Goal: Information Seeking & Learning: Learn about a topic

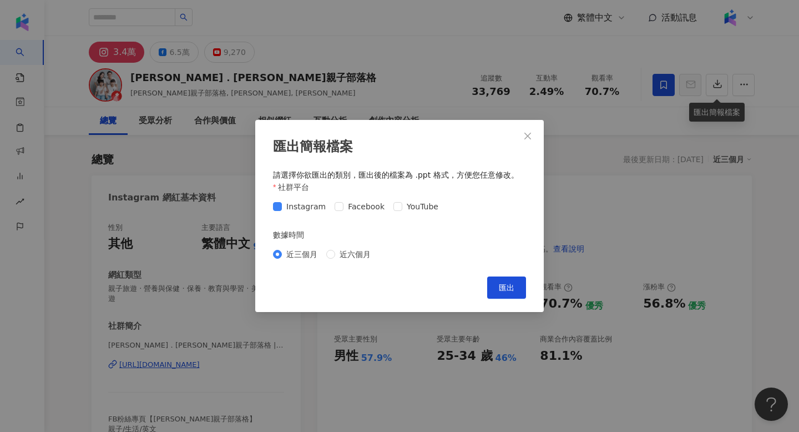
click at [494, 285] on button "匯出" at bounding box center [506, 287] width 39 height 22
click at [629, 110] on div "匯出簡報檔案 請選擇你欲匯出的類別，匯出後的檔案為 .ppt 格式，方便您任意修改。 社群平台 Instagram Facebook YouTube 數據時間…" at bounding box center [399, 216] width 799 height 432
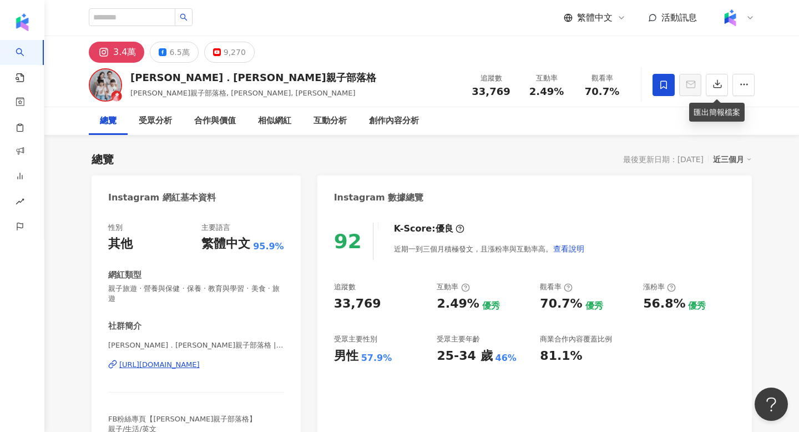
click at [180, 360] on div "https://www.instagram.com/weantiffany/" at bounding box center [159, 365] width 80 height 10
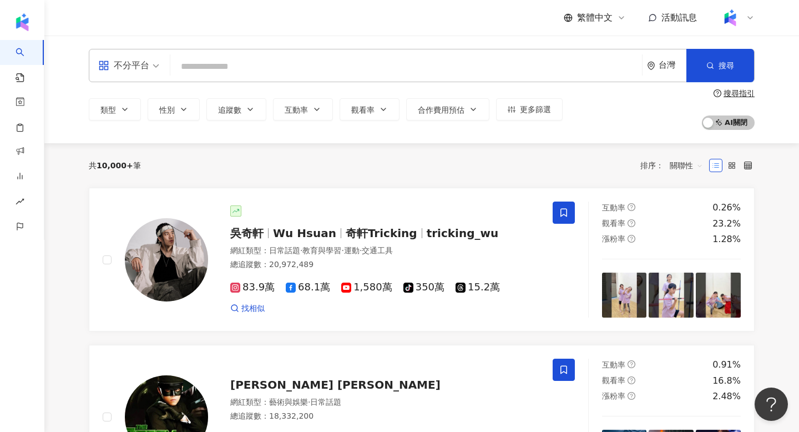
click at [215, 65] on input "search" at bounding box center [406, 66] width 463 height 21
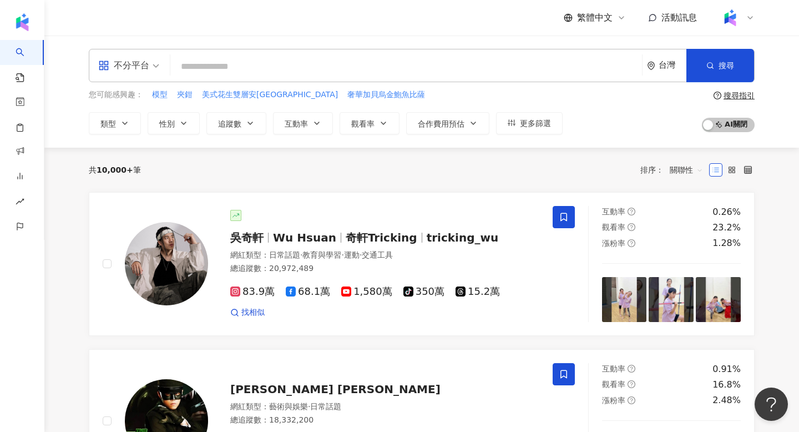
click at [215, 65] on input "search" at bounding box center [406, 66] width 463 height 21
type input "*"
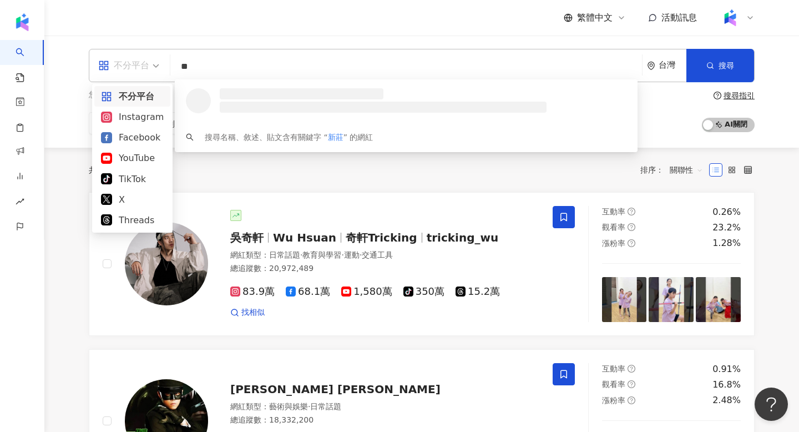
click at [109, 70] on icon "appstore" at bounding box center [103, 65] width 11 height 11
type input "**"
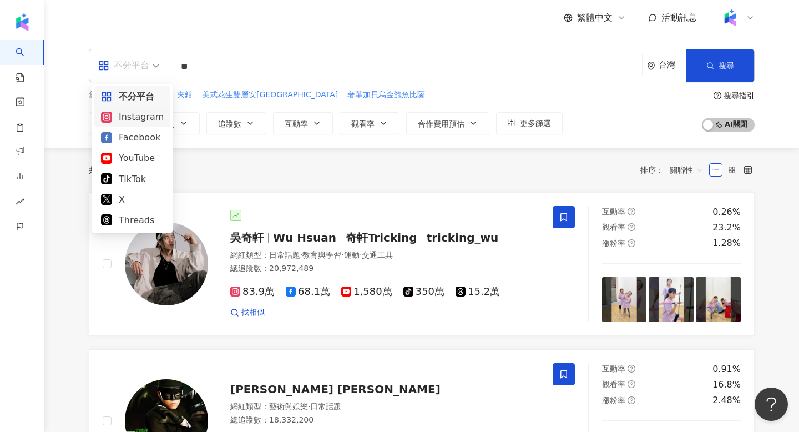
click at [132, 122] on div "Instagram" at bounding box center [132, 117] width 63 height 14
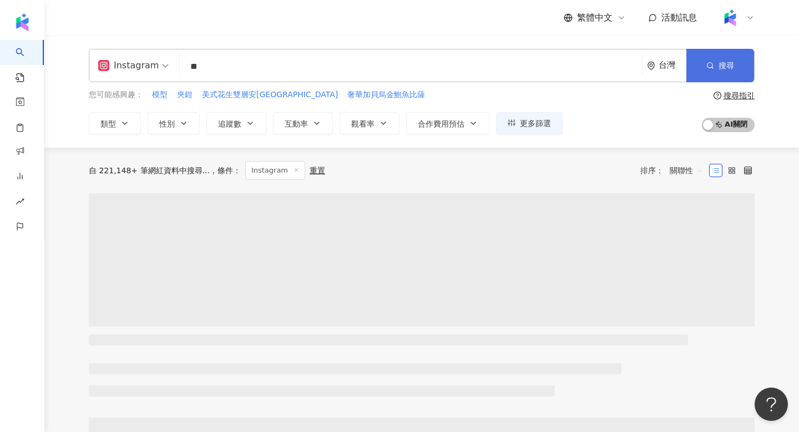
click at [701, 56] on button "搜尋" at bounding box center [721, 65] width 68 height 33
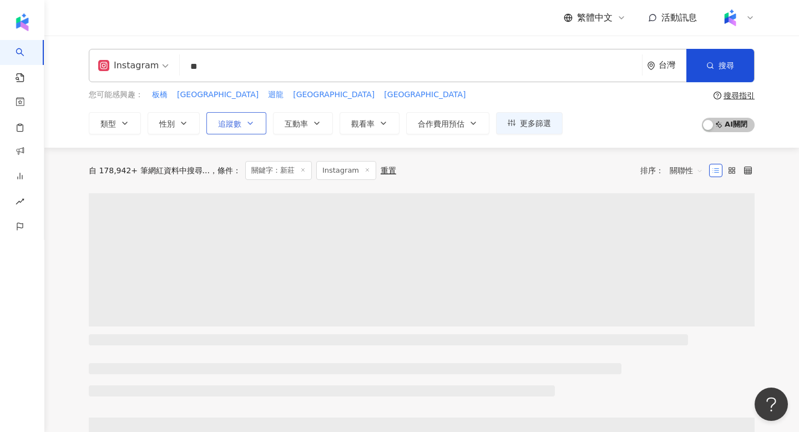
click at [230, 128] on button "追蹤數" at bounding box center [237, 123] width 60 height 22
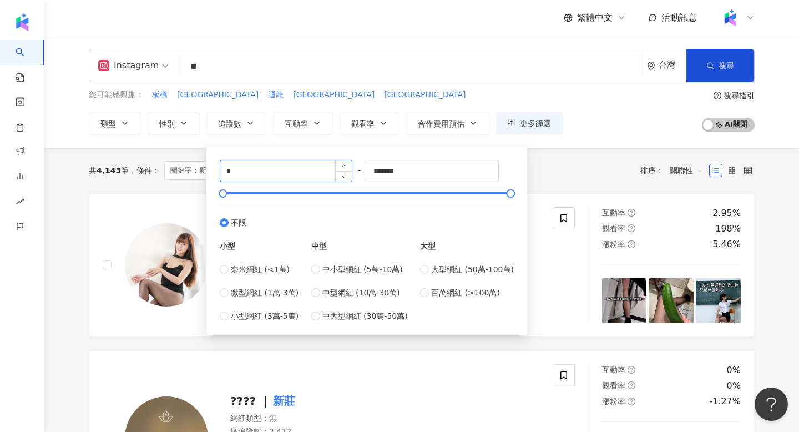
click at [283, 169] on input "*" at bounding box center [286, 170] width 132 height 21
type input "*****"
drag, startPoint x: 440, startPoint y: 168, endPoint x: 311, endPoint y: 165, distance: 128.3
click at [311, 165] on div "***** - ******* 不限 小型 奈米網紅 (<1萬) 微型網紅 (1萬-3萬) 小型網紅 (3萬-5萬) 中型 中小型網紅 (5萬-10萬) 中型…" at bounding box center [367, 241] width 294 height 162
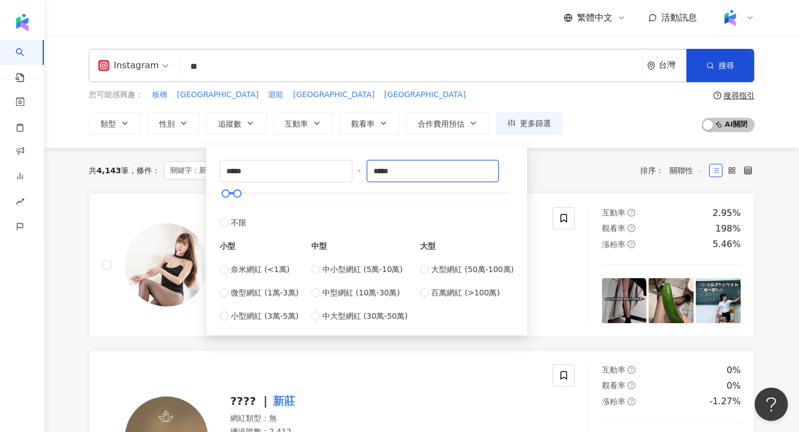
type input "*****"
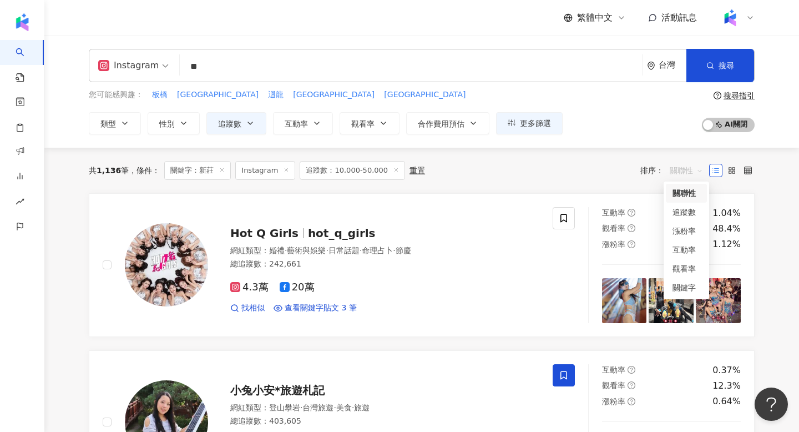
click at [675, 175] on span "關聯性" at bounding box center [686, 171] width 33 height 18
click at [685, 288] on div "關鍵字" at bounding box center [687, 287] width 28 height 12
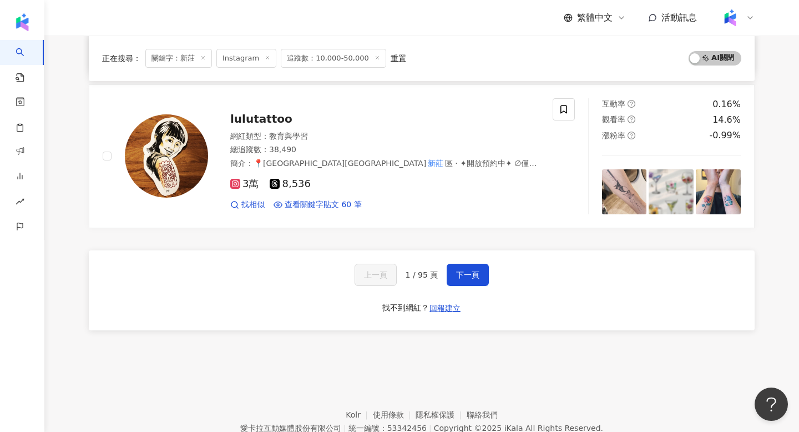
scroll to position [1854, 0]
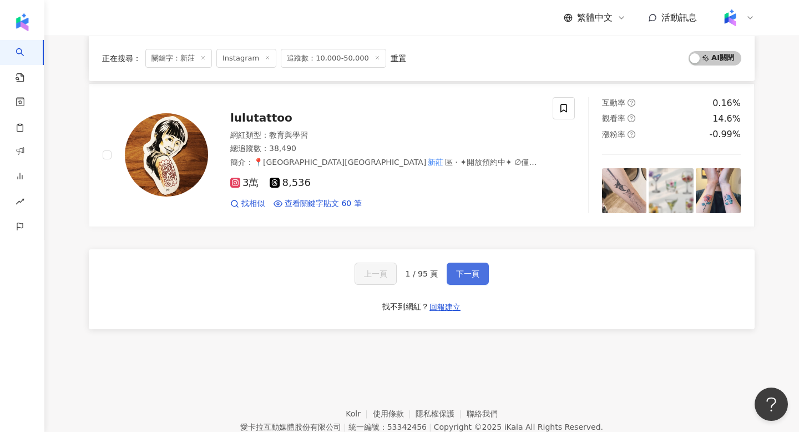
click at [479, 263] on button "下一頁" at bounding box center [468, 274] width 42 height 22
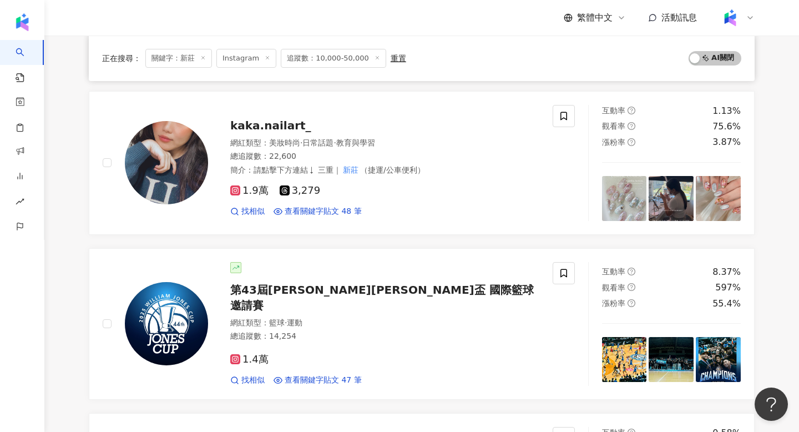
scroll to position [0, 0]
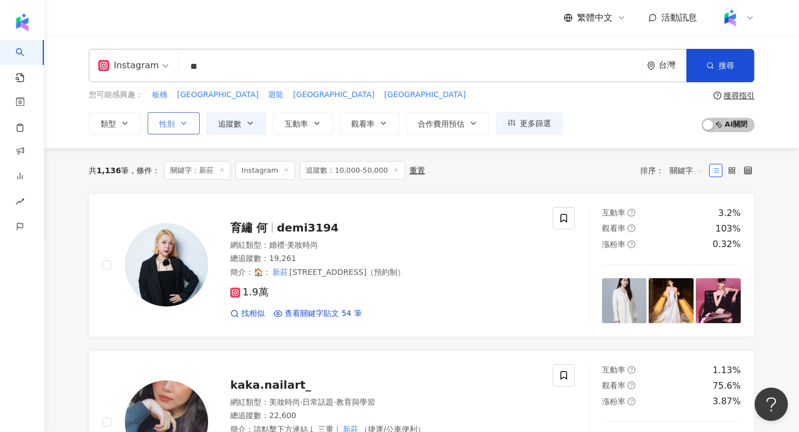
click at [177, 130] on button "性別" at bounding box center [174, 123] width 52 height 22
click at [115, 127] on button "類型" at bounding box center [115, 123] width 52 height 22
click at [115, 127] on span "類型" at bounding box center [108, 123] width 16 height 9
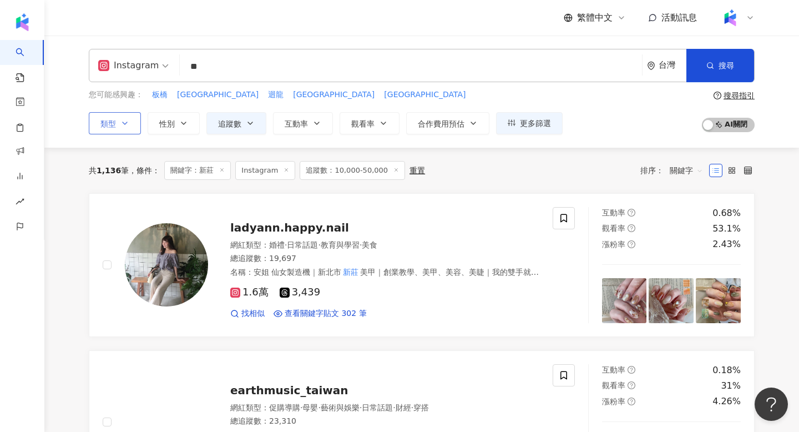
click at [117, 123] on button "類型" at bounding box center [115, 123] width 52 height 22
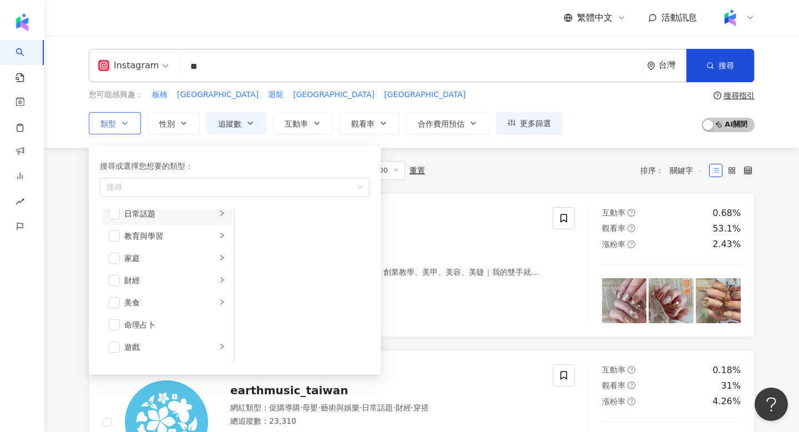
scroll to position [78, 0]
click at [114, 298] on span "button" at bounding box center [114, 299] width 11 height 11
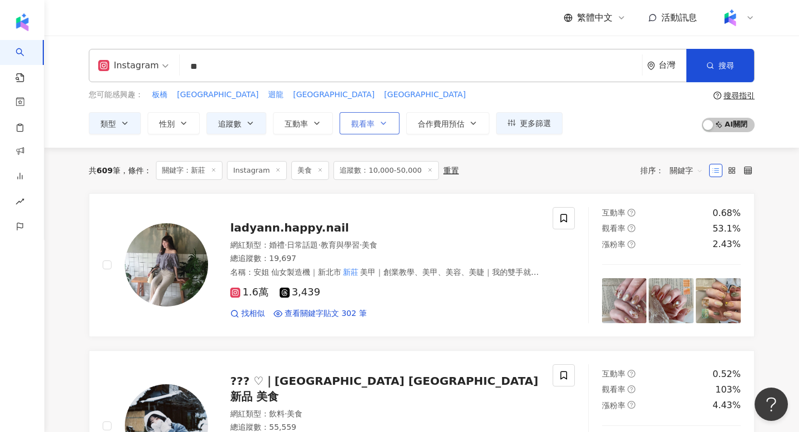
click at [379, 116] on button "觀看率" at bounding box center [370, 123] width 60 height 22
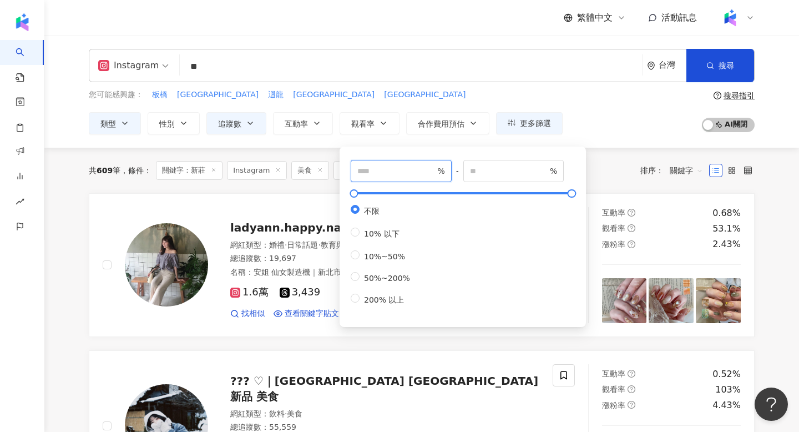
click at [376, 165] on input "number" at bounding box center [397, 171] width 78 height 12
type input "***"
click at [607, 171] on div "共 609 筆 條件 ： 關鍵字：新莊 Instagram 美食 追蹤數：10,000-50,000 重置 排序： 關鍵字" at bounding box center [422, 170] width 666 height 19
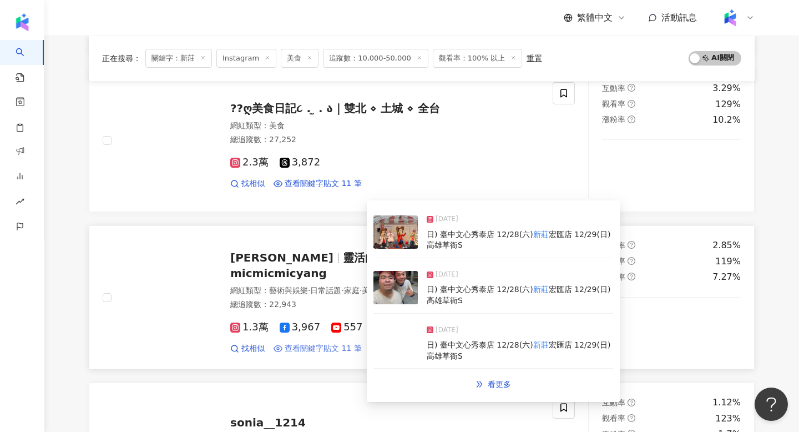
scroll to position [1639, 0]
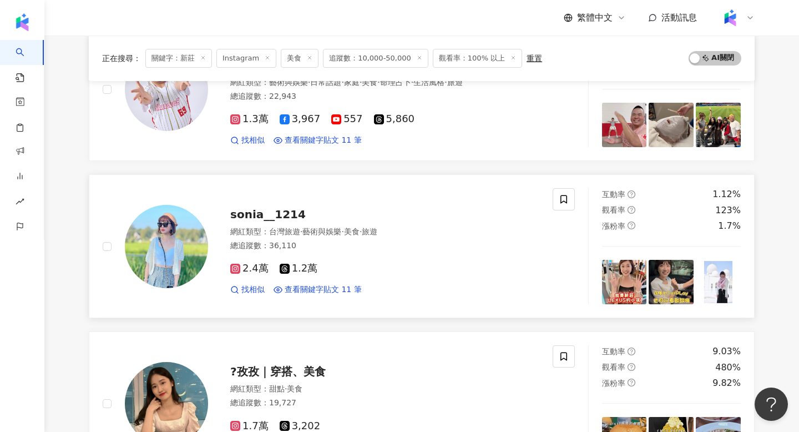
click at [156, 212] on img at bounding box center [166, 246] width 83 height 83
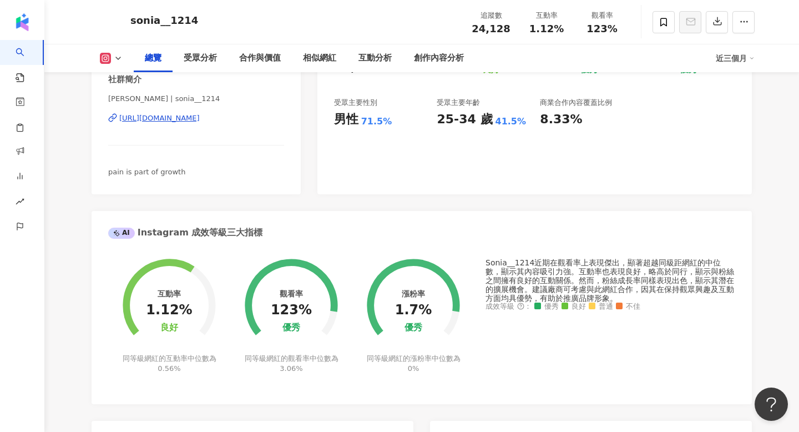
scroll to position [237, 0]
click at [188, 119] on div "[URL][DOMAIN_NAME]" at bounding box center [159, 118] width 80 height 10
click at [720, 27] on button "button" at bounding box center [717, 22] width 22 height 22
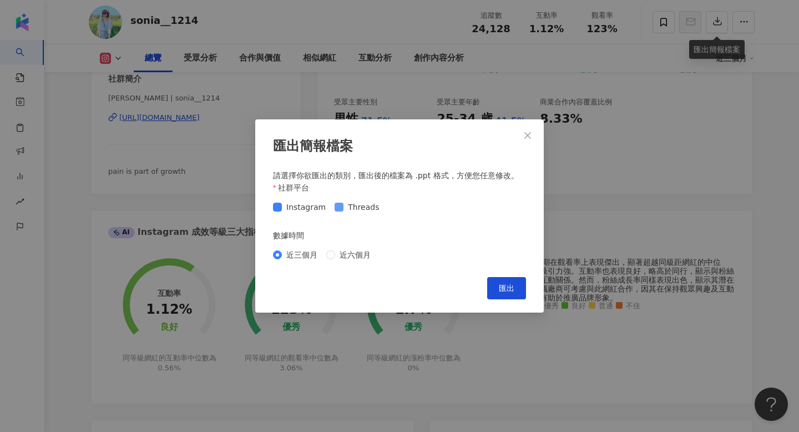
click at [368, 205] on span "Threads" at bounding box center [364, 207] width 40 height 12
click at [510, 299] on div "匯出簡報檔案 請選擇你欲匯出的類別，匯出後的檔案為 .ppt 格式，方便您任意修改。 社群平台 Instagram Threads 數據時間 近三個月 近六個…" at bounding box center [399, 215] width 289 height 193
click at [509, 296] on button "匯出" at bounding box center [506, 288] width 39 height 22
